Goal: Find specific page/section: Find specific page/section

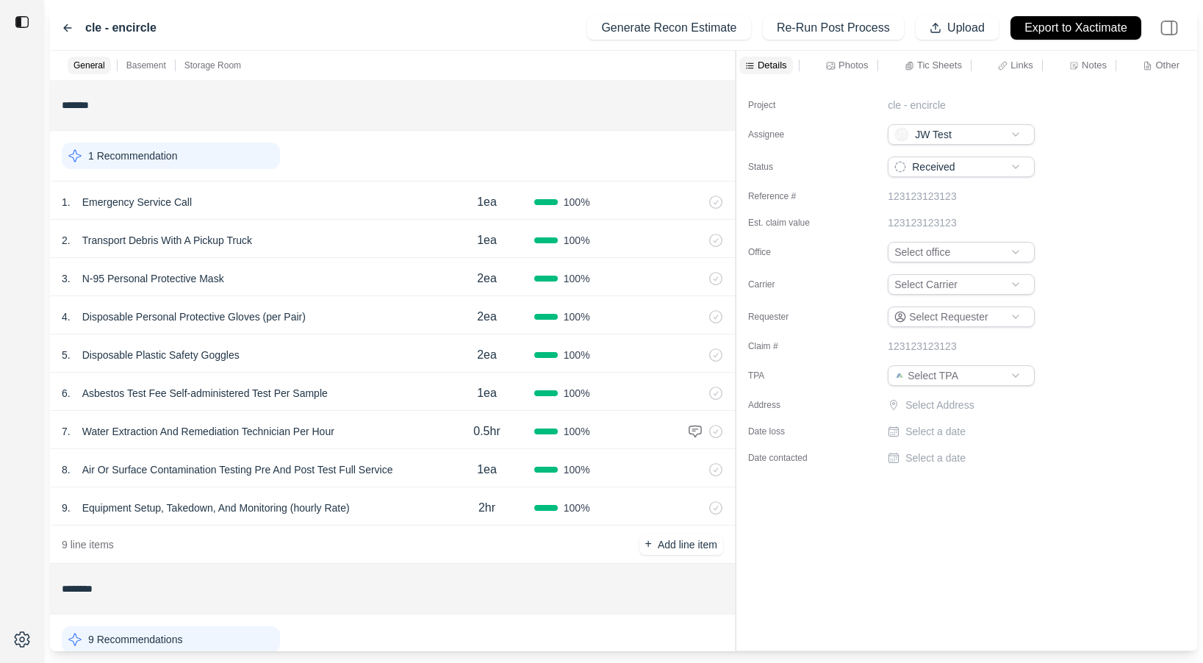
click at [66, 24] on icon at bounding box center [68, 28] width 12 height 12
